Goal: Find contact information: Find contact information

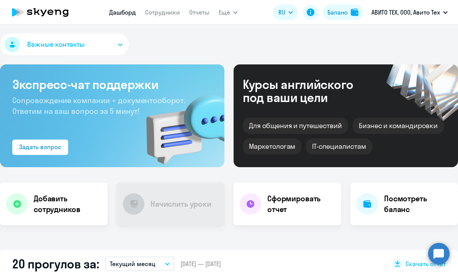
click at [156, 7] on nav "Дашборд Сотрудники Отчеты" at bounding box center [159, 12] width 100 height 15
click at [157, 11] on link "Сотрудники" at bounding box center [162, 12] width 35 height 8
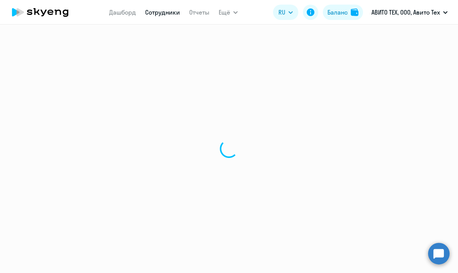
select select "30"
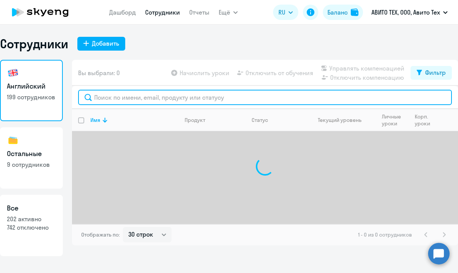
click at [120, 97] on input "text" at bounding box center [265, 97] width 374 height 15
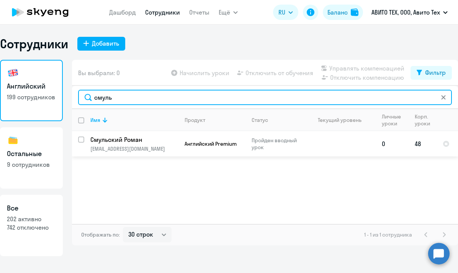
type input "смуль"
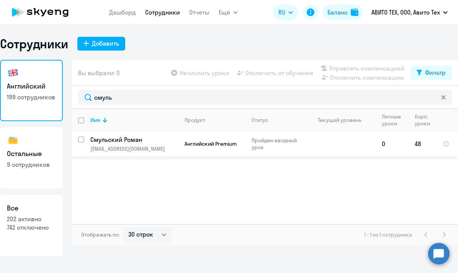
click at [117, 141] on p "Смульский Роман" at bounding box center [133, 139] width 87 height 8
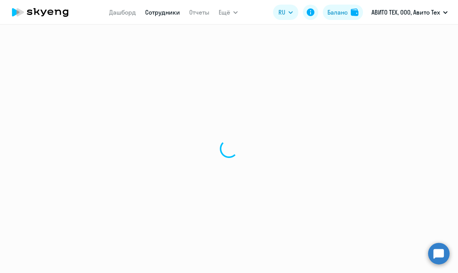
select select "english"
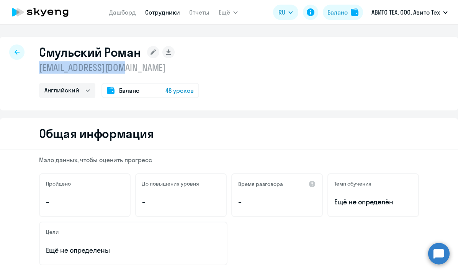
drag, startPoint x: 128, startPoint y: 68, endPoint x: 33, endPoint y: 70, distance: 95.0
click at [33, 70] on div "Смульский Роман [EMAIL_ADDRESS][DOMAIN_NAME] Английский Баланс 48 уроков" at bounding box center [229, 74] width 458 height 74
copy p "[EMAIL_ADDRESS][DOMAIN_NAME]"
